Goal: Navigation & Orientation: Find specific page/section

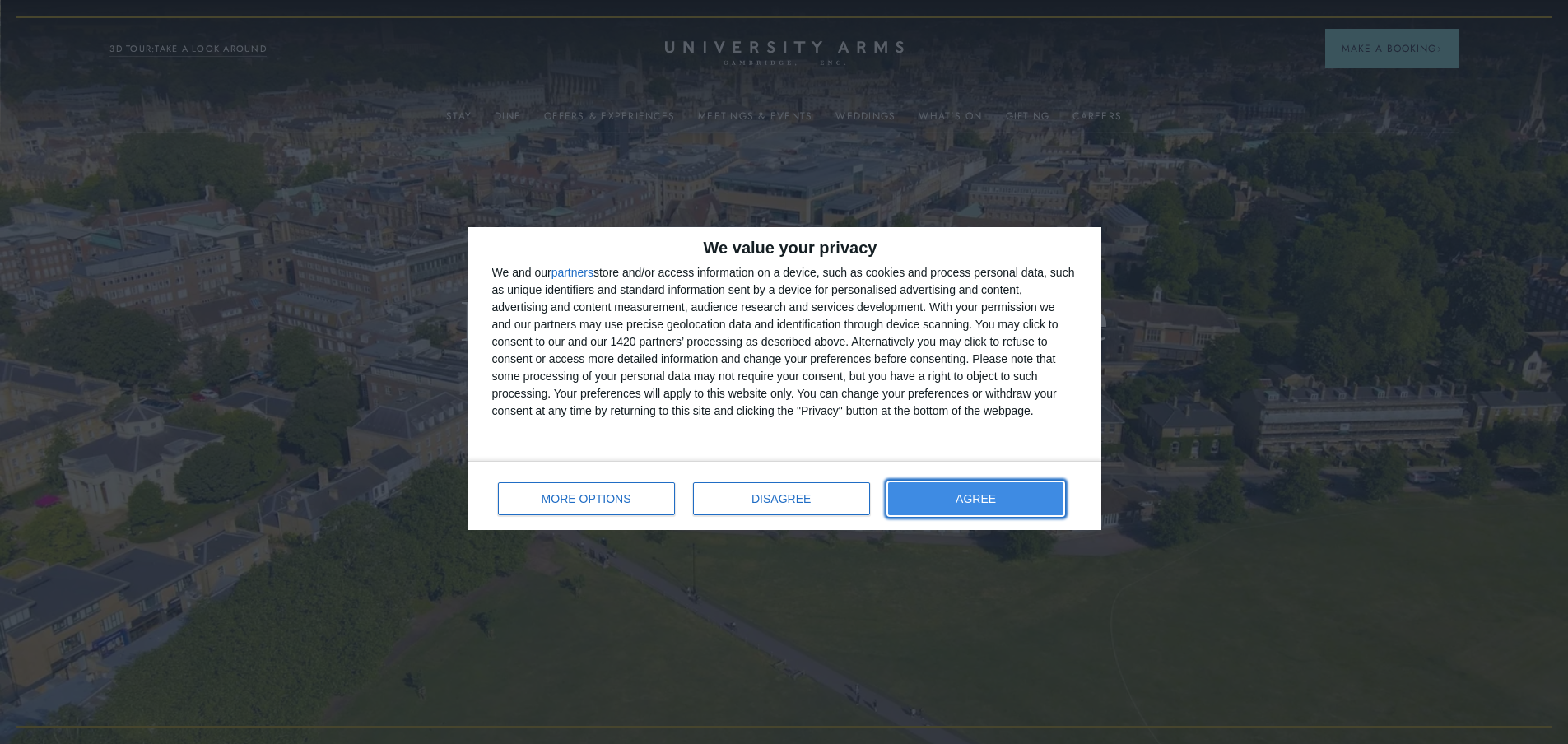
click at [927, 497] on button "AGREE" at bounding box center [976, 498] width 176 height 33
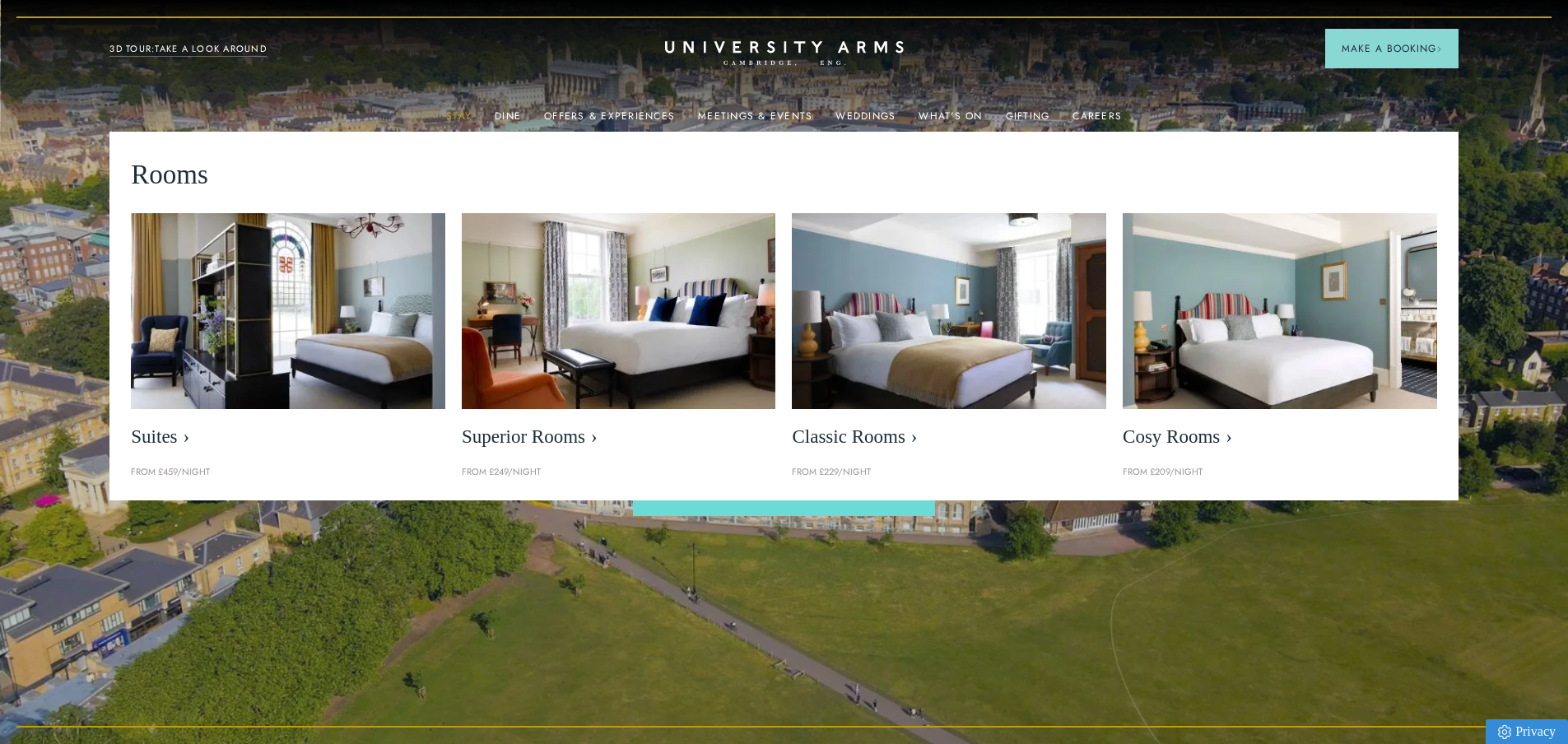
click at [458, 110] on link "Stay" at bounding box center [458, 121] width 26 height 22
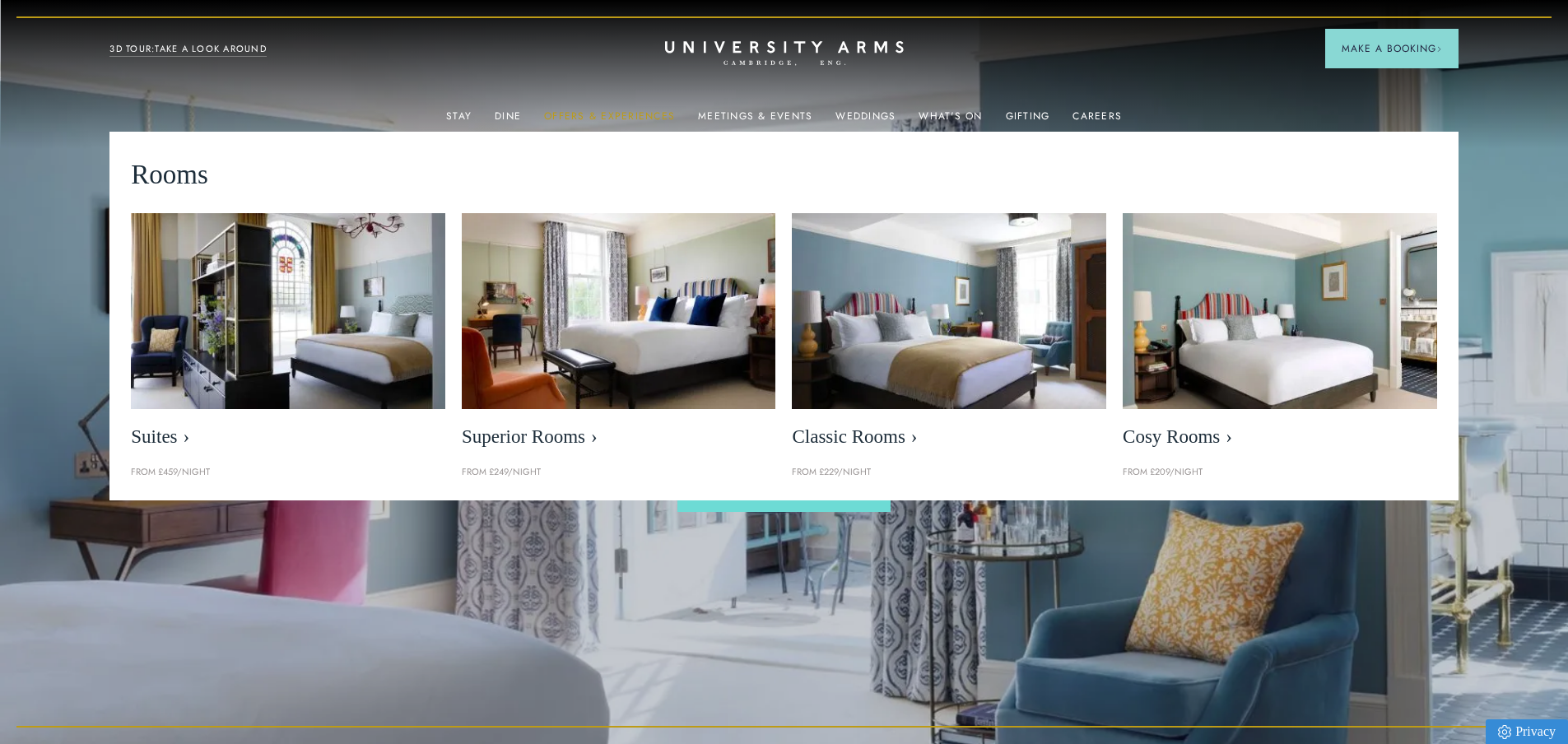
click at [593, 119] on link "Offers & Experiences" at bounding box center [610, 121] width 130 height 22
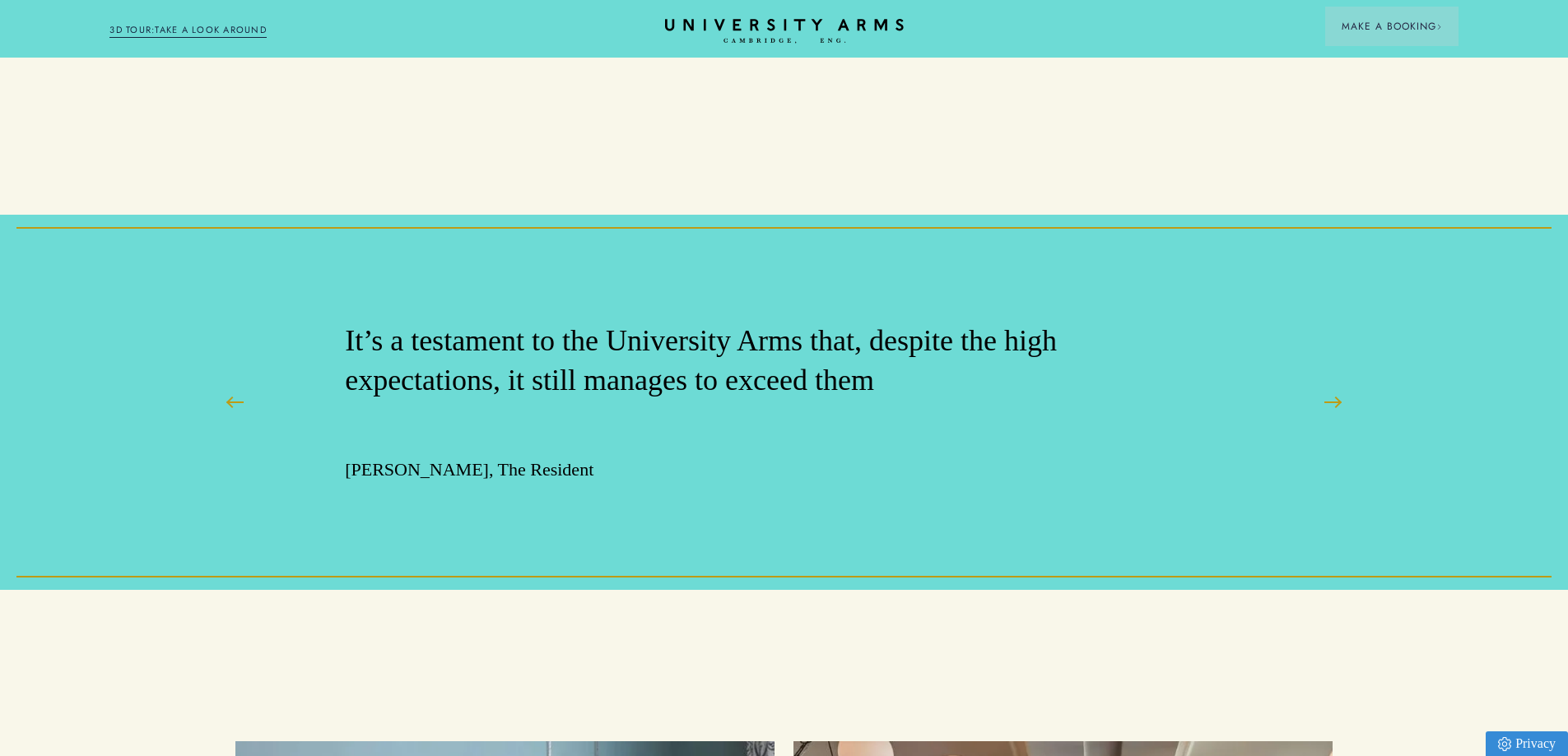
scroll to position [2222, 0]
